Goal: Find specific page/section: Locate item on page

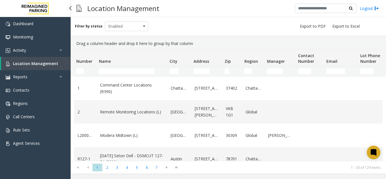
drag, startPoint x: 0, startPoint y: 0, endPoint x: 41, endPoint y: 62, distance: 74.5
click at [41, 62] on span "Location Management" at bounding box center [35, 63] width 45 height 5
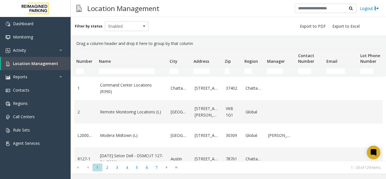
click at [106, 67] on td "Name Filter" at bounding box center [132, 71] width 71 height 10
click at [115, 73] on input "Name Filter" at bounding box center [126, 71] width 55 height 6
type input "******"
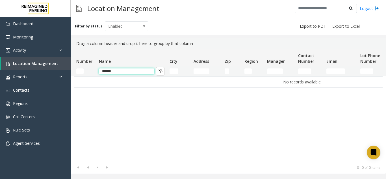
click at [115, 73] on input "******" at bounding box center [126, 71] width 55 height 6
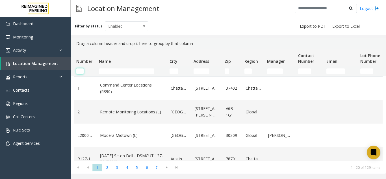
click at [80, 68] on input "Number Filter" at bounding box center [79, 71] width 7 height 6
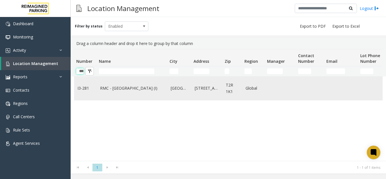
type input "***"
click at [102, 81] on td "RMC - [GEOGRAPHIC_DATA] (I)" at bounding box center [132, 88] width 71 height 23
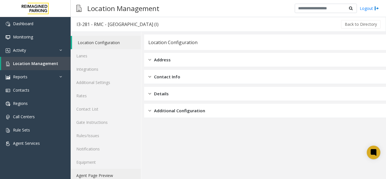
click at [114, 177] on link "Agent Page Preview" at bounding box center [106, 175] width 70 height 13
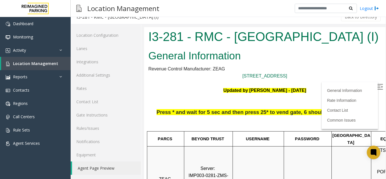
scroll to position [120, 80]
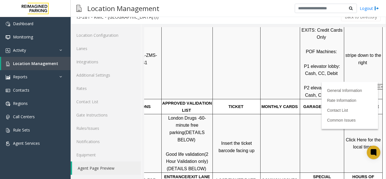
click at [376, 86] on label at bounding box center [380, 87] width 8 height 8
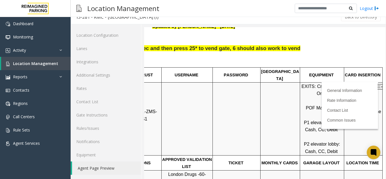
scroll to position [64, 80]
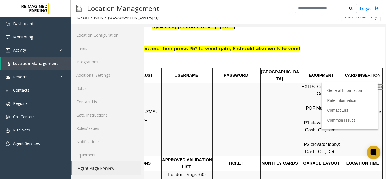
click at [321, 143] on span "P2 elevator lobby: Cash, CC, Debit" at bounding box center [323, 148] width 38 height 12
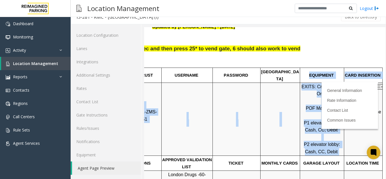
drag, startPoint x: 321, startPoint y: 143, endPoint x: 297, endPoint y: 73, distance: 73.6
click at [300, 73] on p "EQUIPMENT" at bounding box center [321, 74] width 43 height 7
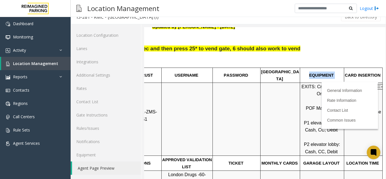
click at [300, 73] on p "EQUIPMENT" at bounding box center [321, 74] width 43 height 7
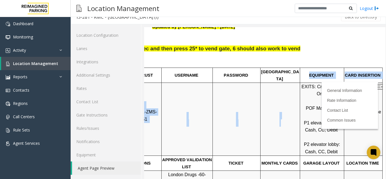
drag, startPoint x: 297, startPoint y: 73, endPoint x: 324, endPoint y: 148, distance: 79.1
click at [324, 154] on div at bounding box center [322, 155] width 44 height 2
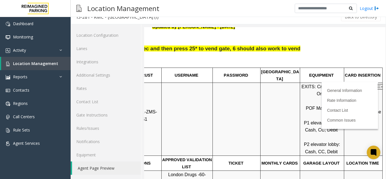
click at [324, 154] on div at bounding box center [322, 155] width 44 height 2
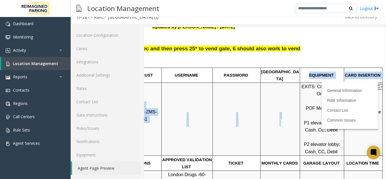
drag, startPoint x: 324, startPoint y: 148, endPoint x: 307, endPoint y: 72, distance: 78.0
click at [309, 73] on span "EQUIPMENT" at bounding box center [321, 75] width 25 height 5
